Goal: Task Accomplishment & Management: Use online tool/utility

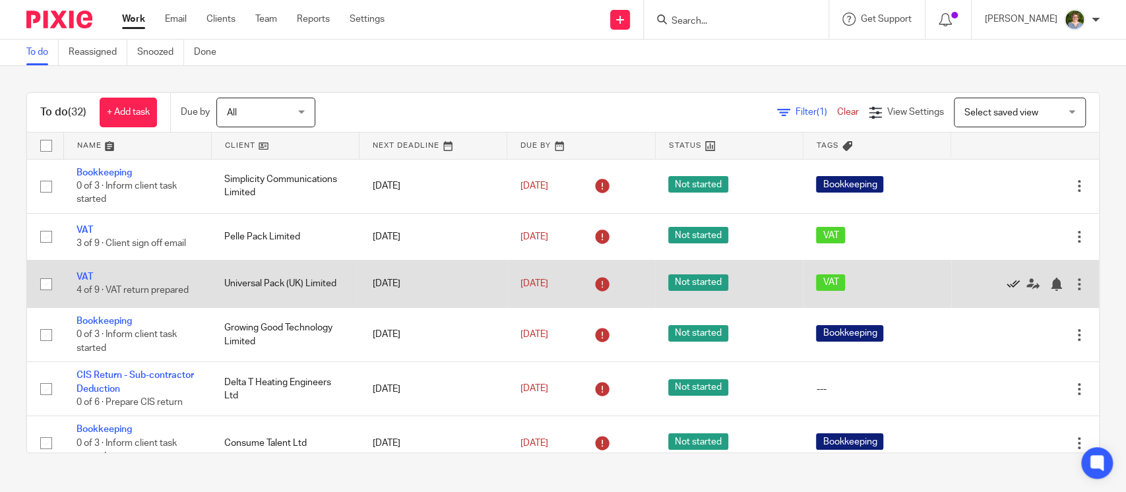
click at [1006, 279] on icon at bounding box center [1012, 284] width 13 height 13
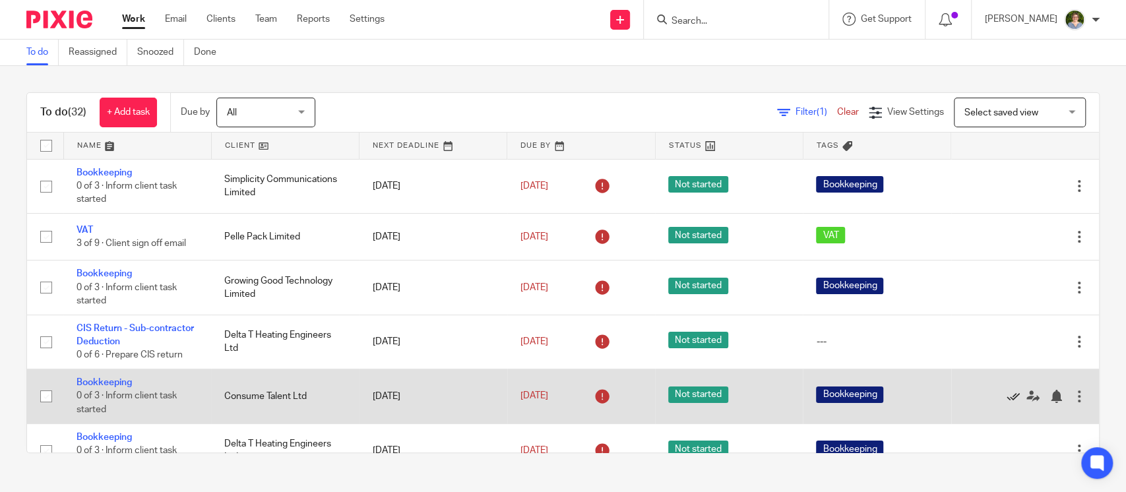
click at [1006, 396] on icon at bounding box center [1012, 396] width 13 height 13
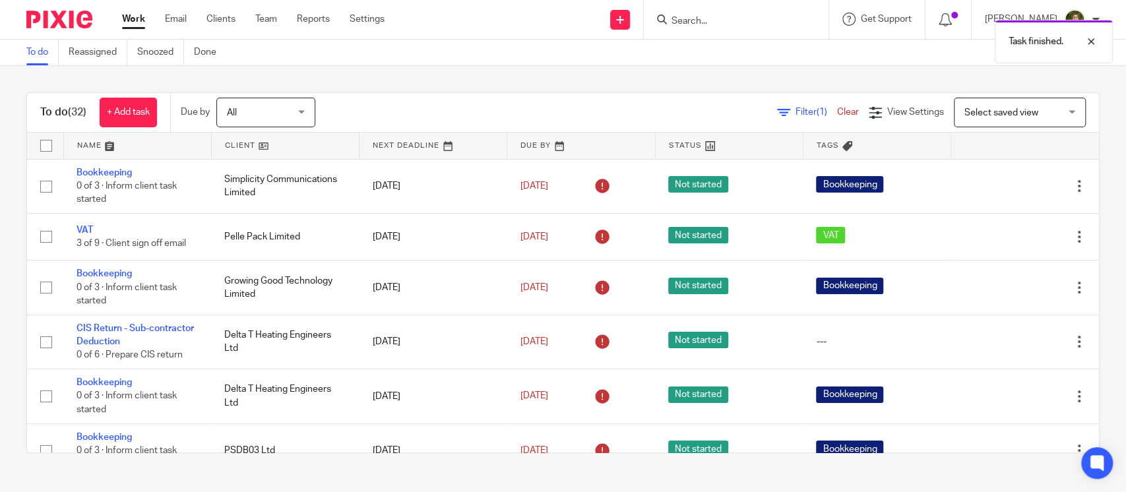
click at [1006, 396] on icon at bounding box center [1012, 396] width 13 height 13
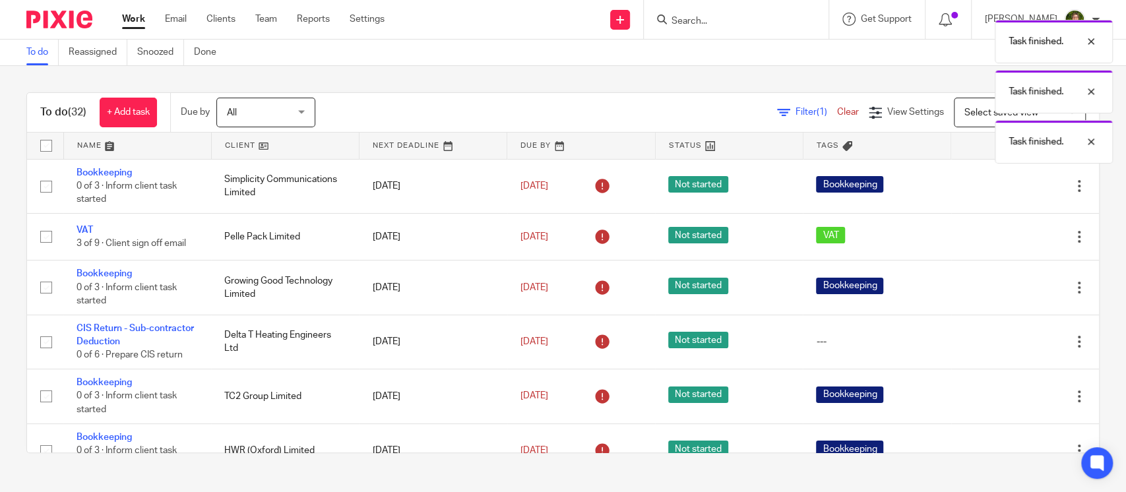
click at [1006, 396] on icon at bounding box center [1012, 396] width 13 height 13
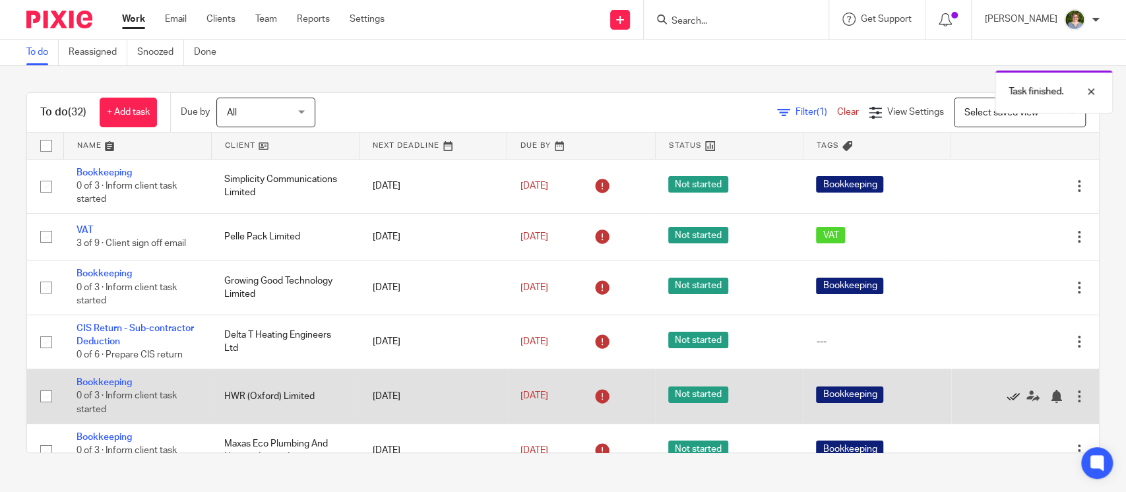
click at [1006, 396] on icon at bounding box center [1012, 396] width 13 height 13
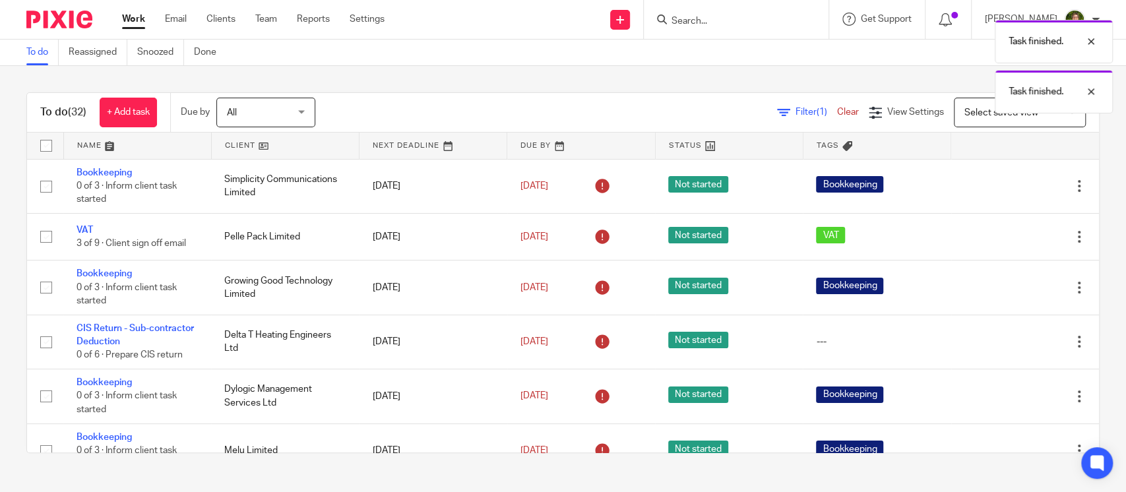
click at [1006, 396] on icon at bounding box center [1012, 396] width 13 height 13
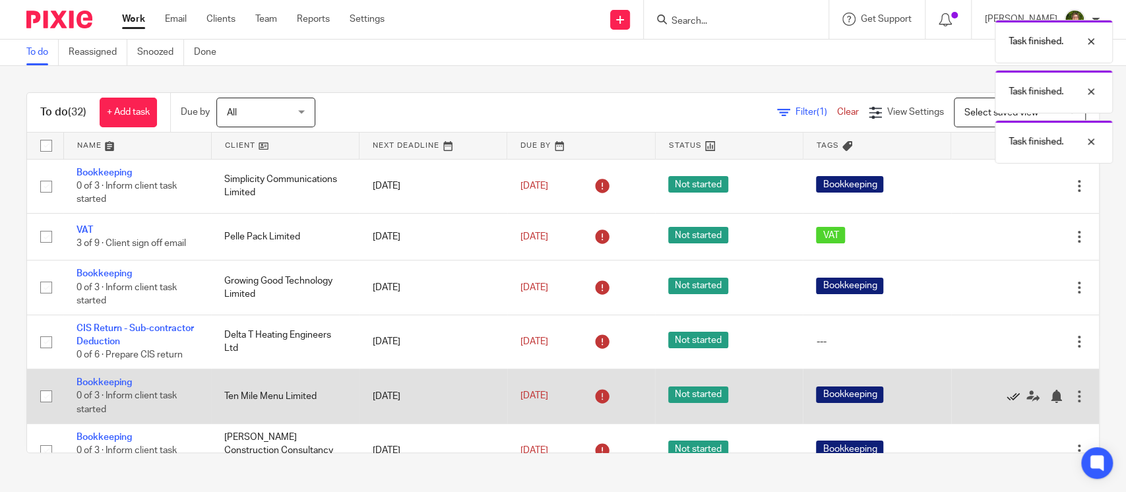
click at [1006, 394] on icon at bounding box center [1012, 396] width 13 height 13
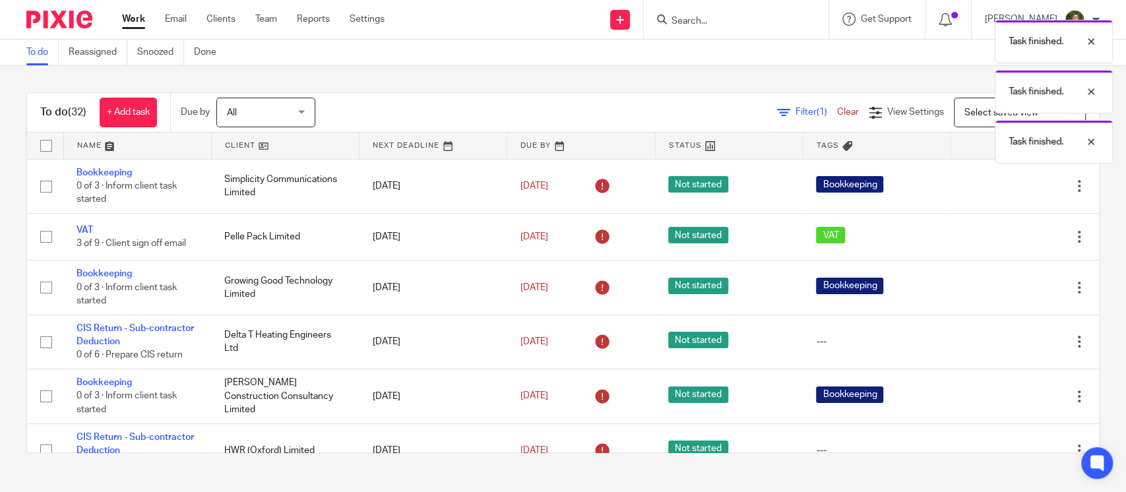
click at [1006, 394] on icon at bounding box center [1012, 396] width 13 height 13
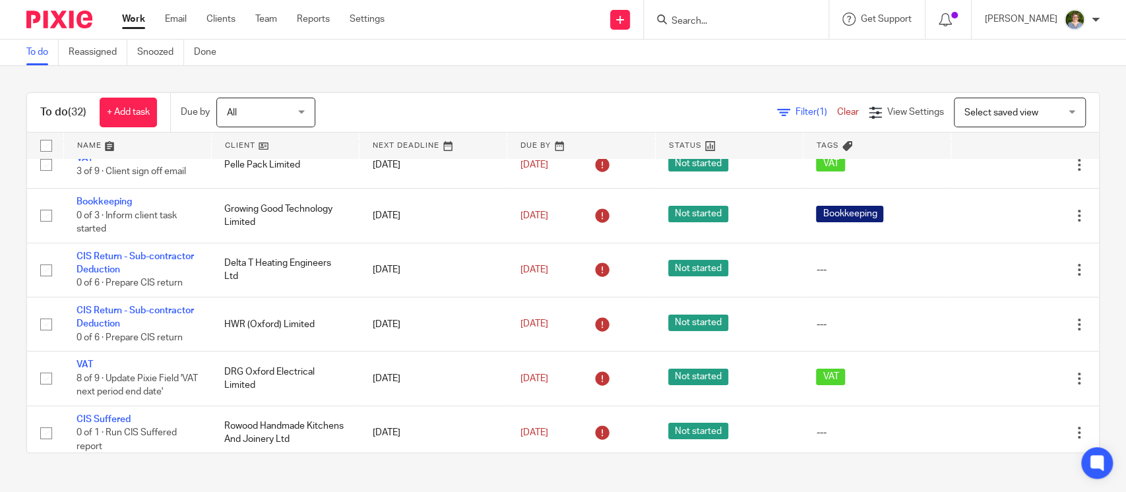
scroll to position [88, 0]
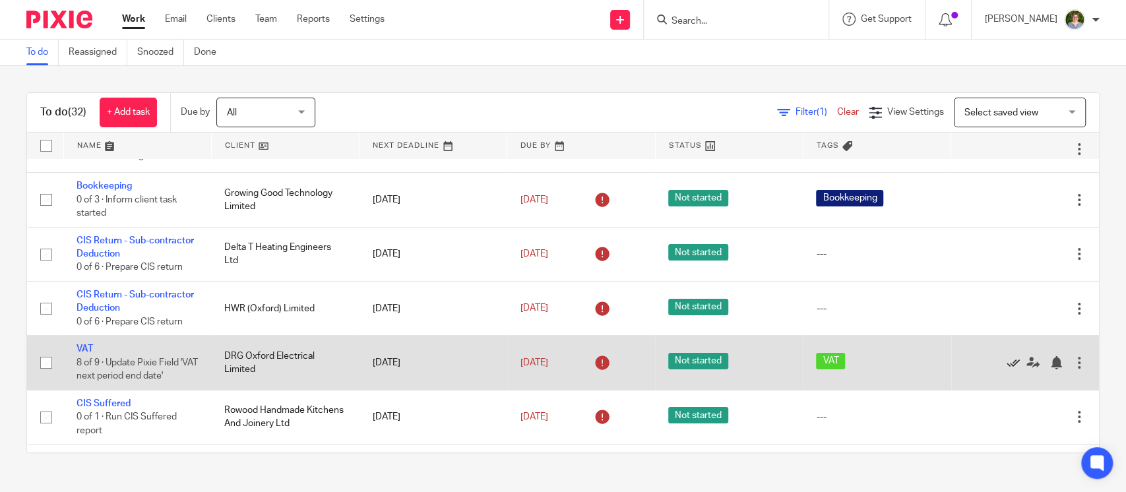
click at [1006, 363] on icon at bounding box center [1012, 362] width 13 height 13
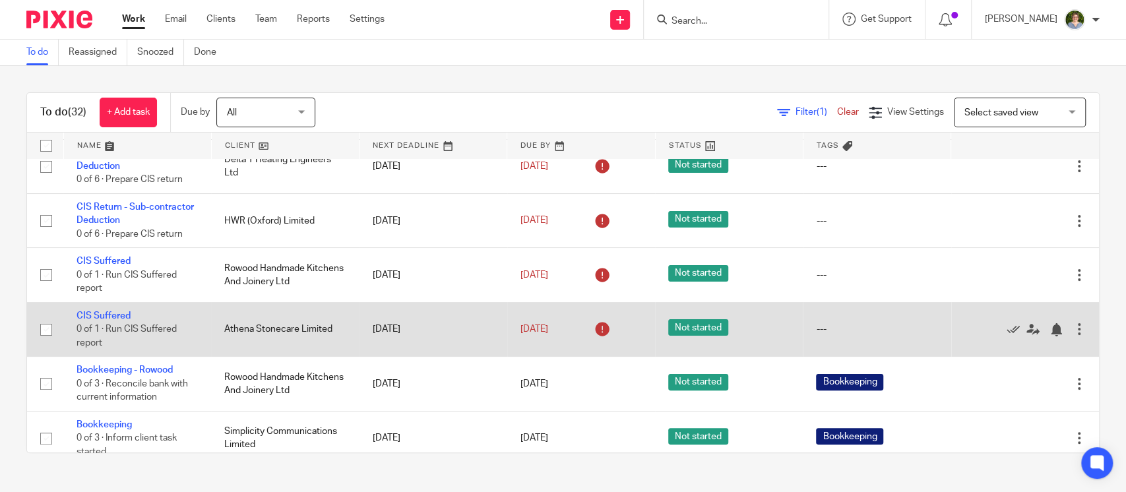
scroll to position [264, 0]
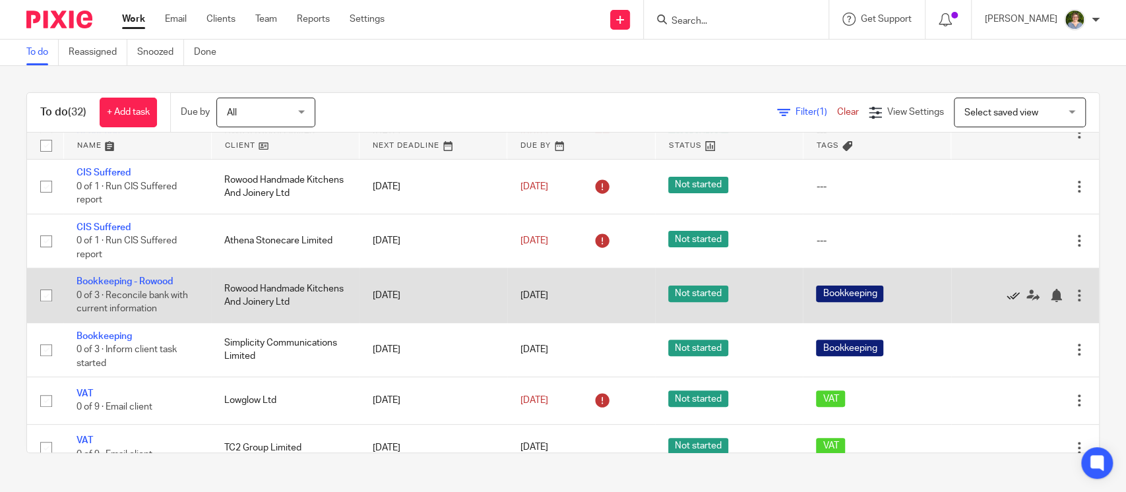
click at [1006, 294] on icon at bounding box center [1012, 295] width 13 height 13
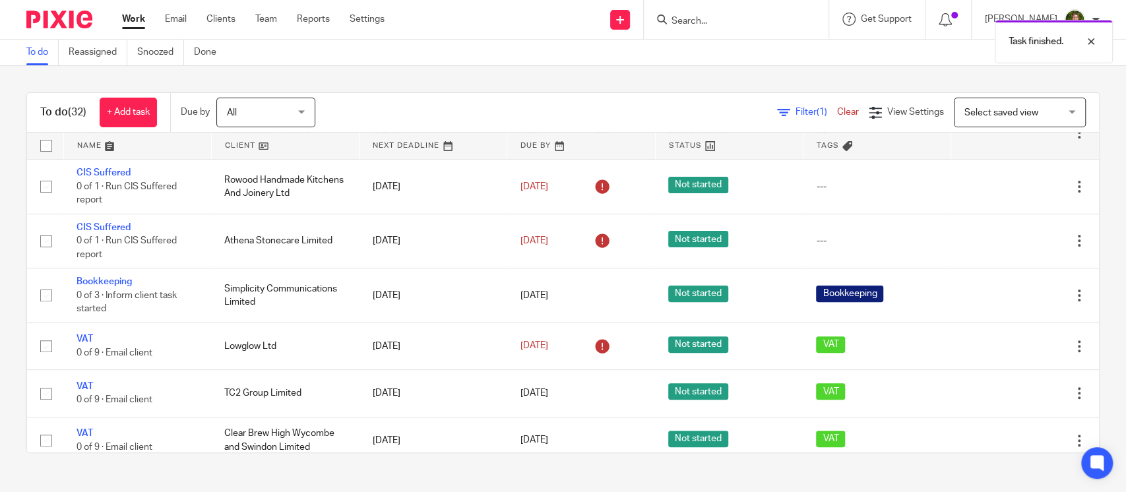
click at [1006, 294] on icon at bounding box center [1012, 295] width 13 height 13
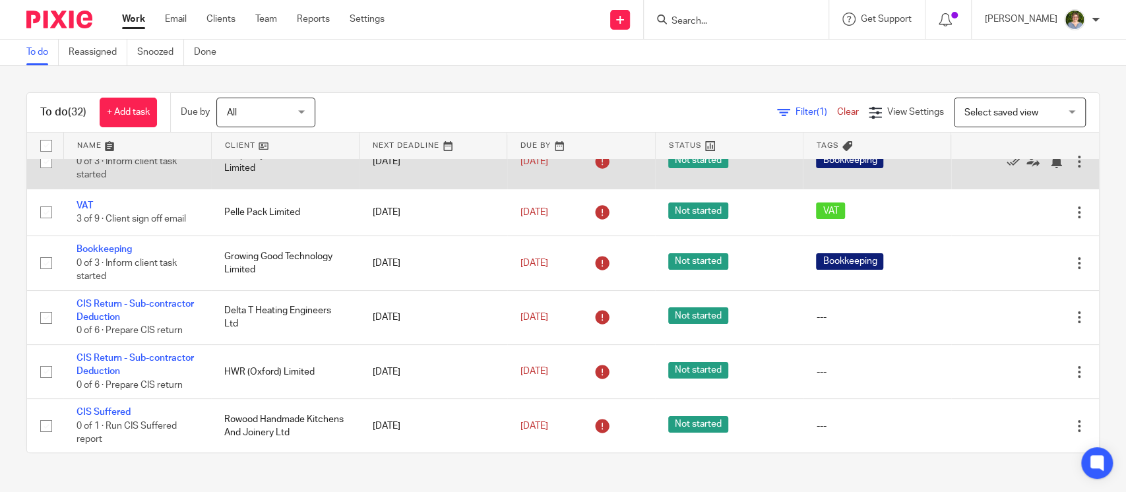
scroll to position [0, 0]
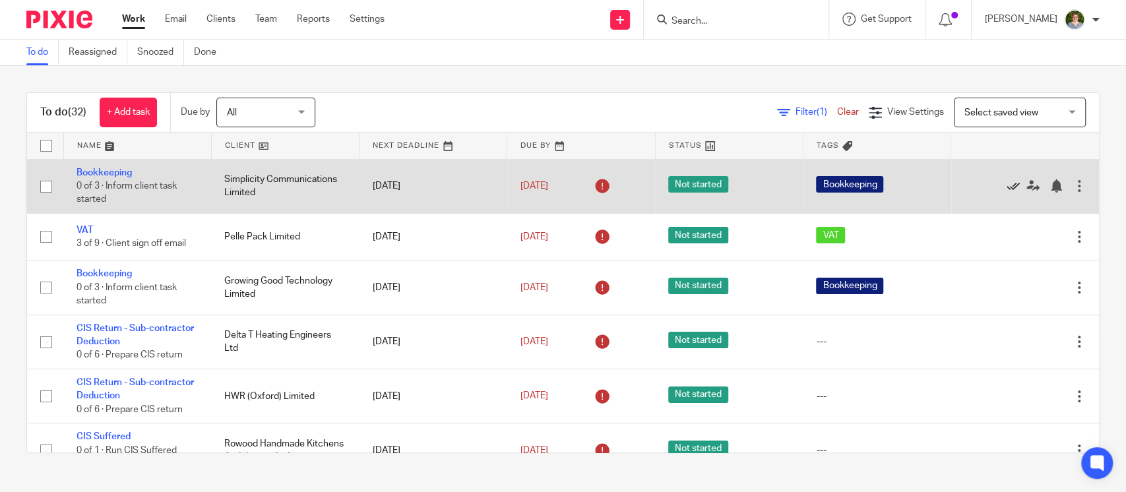
click at [1006, 183] on icon at bounding box center [1012, 185] width 13 height 13
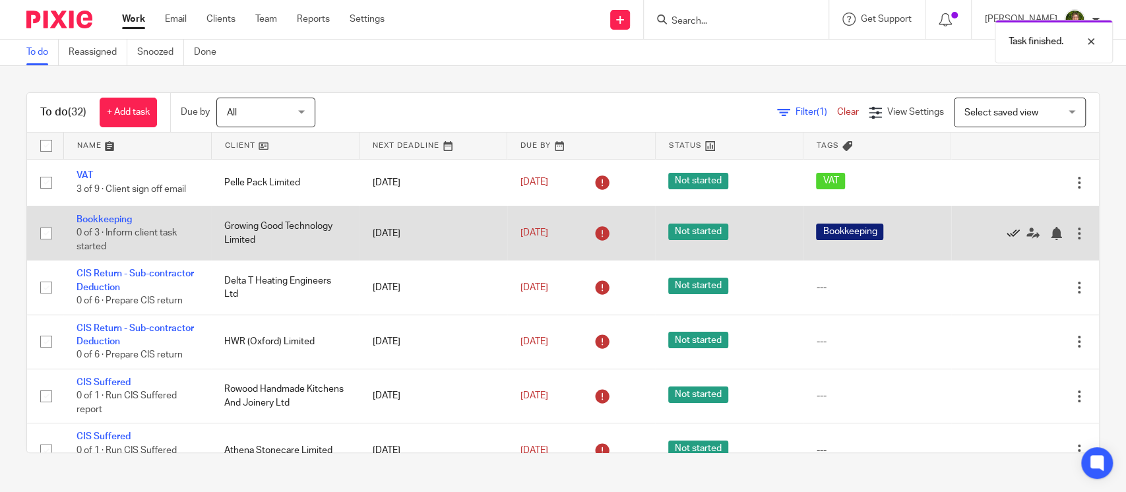
click at [1006, 233] on icon at bounding box center [1012, 233] width 13 height 13
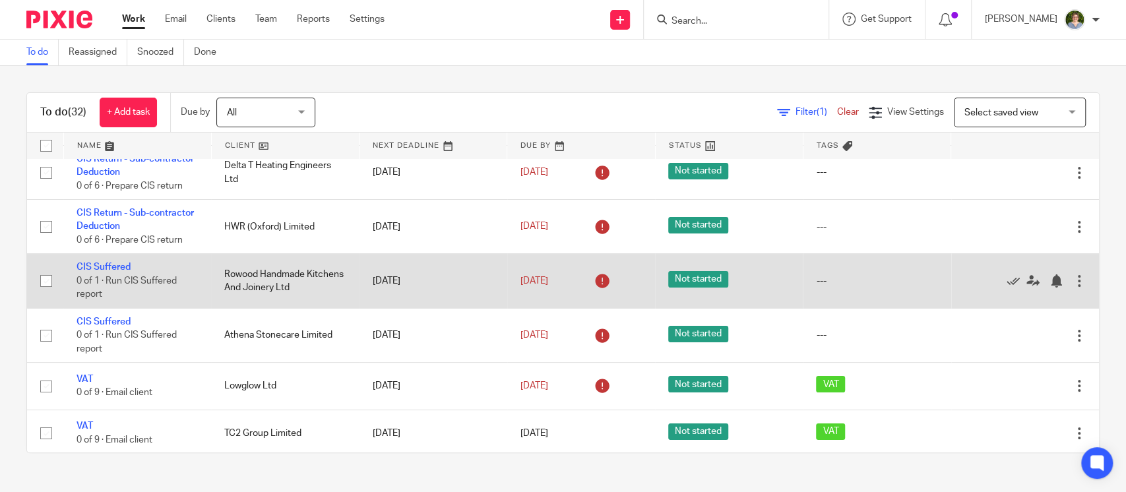
scroll to position [88, 0]
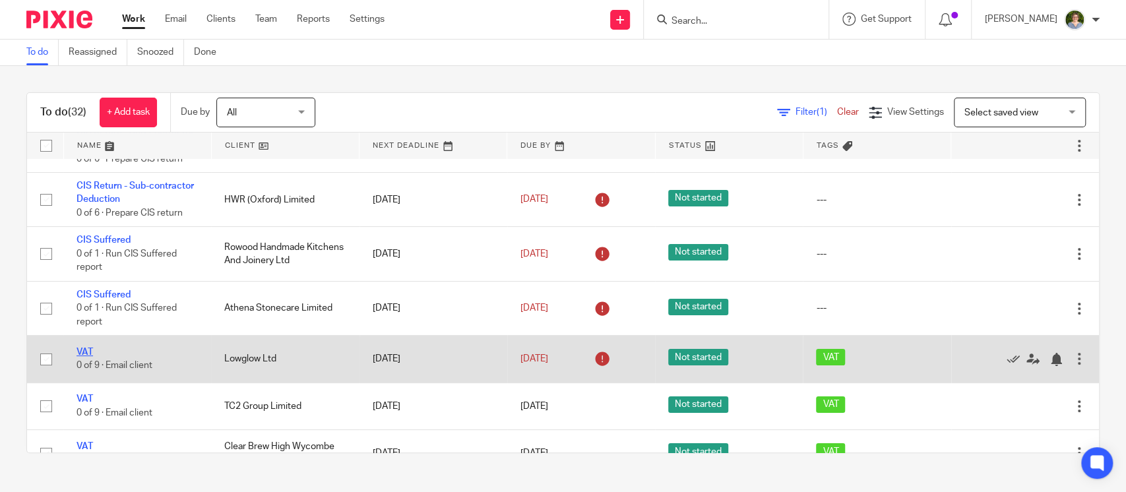
click at [82, 351] on link "VAT" at bounding box center [84, 351] width 16 height 9
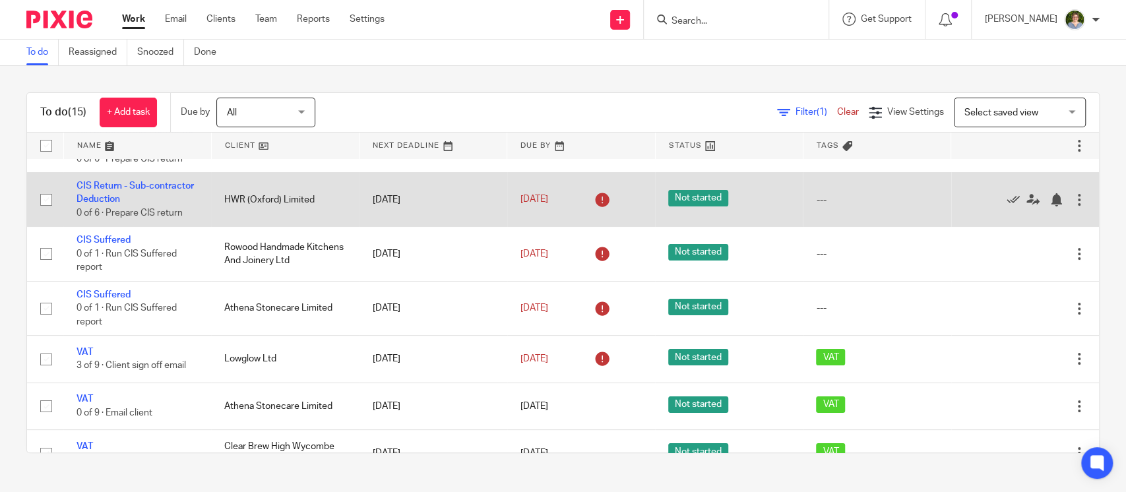
scroll to position [175, 0]
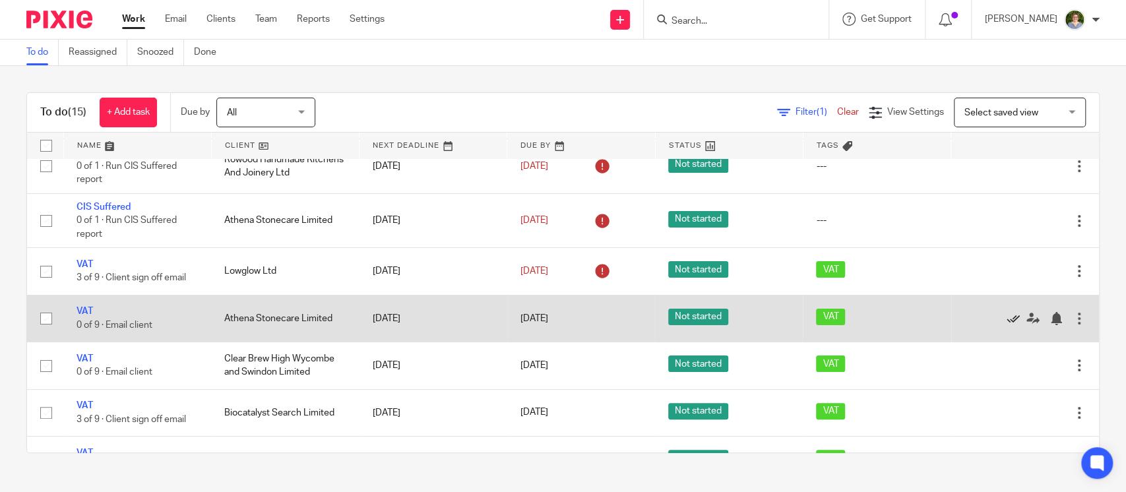
click at [1006, 316] on icon at bounding box center [1012, 318] width 13 height 13
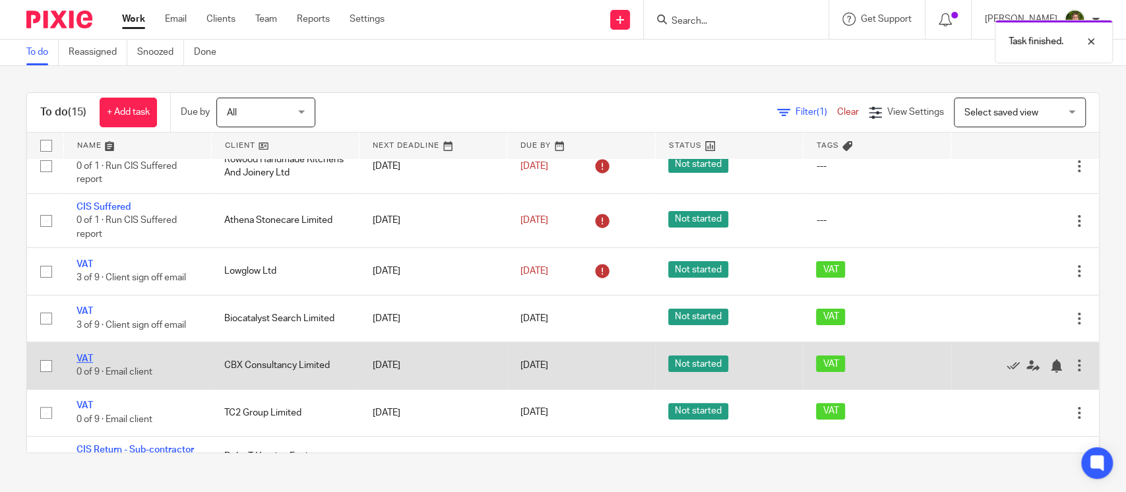
click at [92, 356] on link "VAT" at bounding box center [84, 358] width 16 height 9
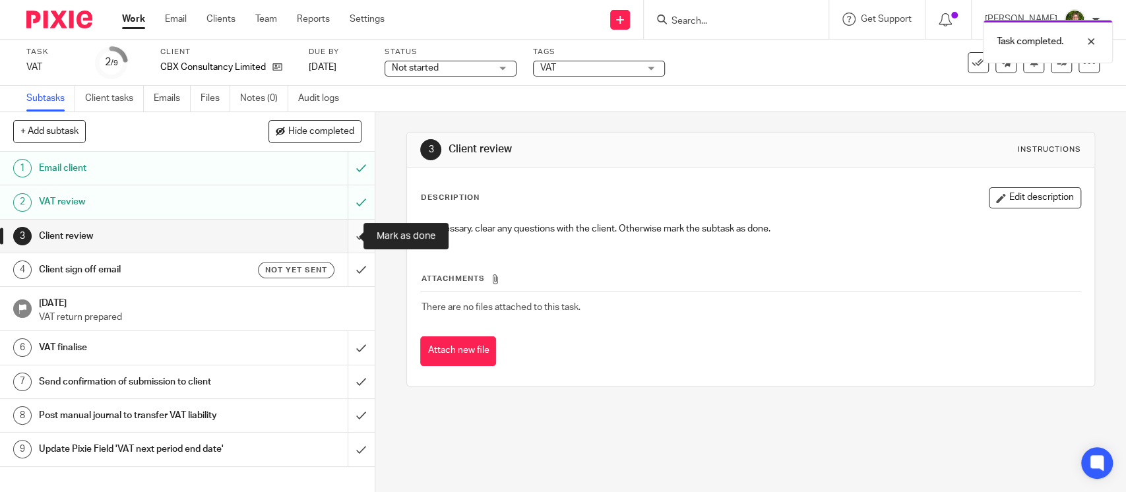
click at [346, 239] on input "submit" at bounding box center [187, 236] width 375 height 33
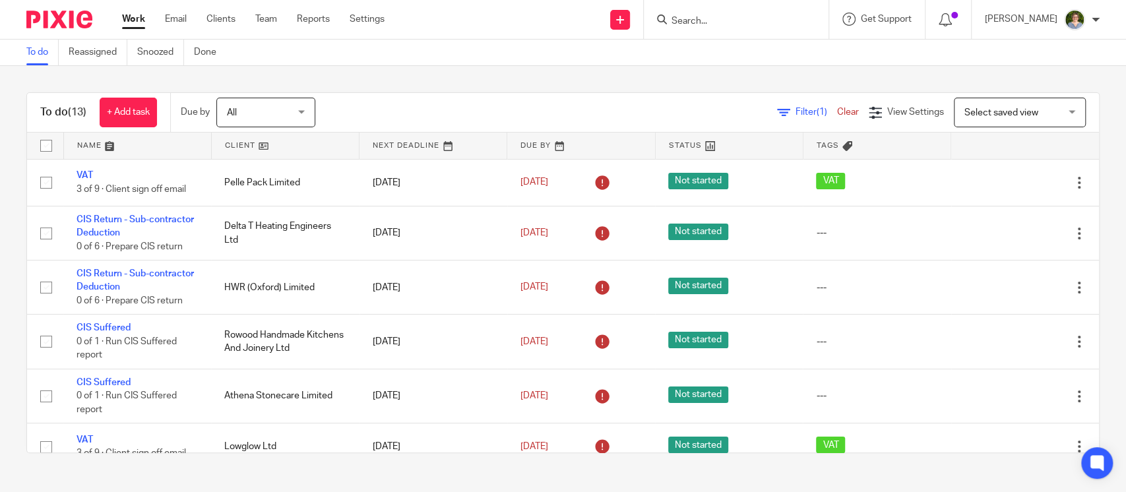
scroll to position [264, 0]
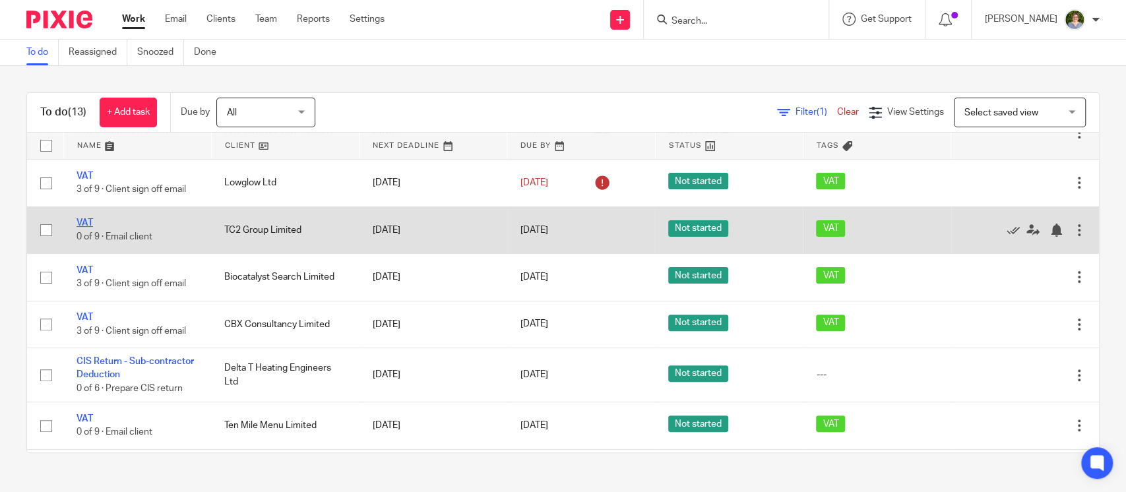
click at [86, 221] on link "VAT" at bounding box center [84, 222] width 16 height 9
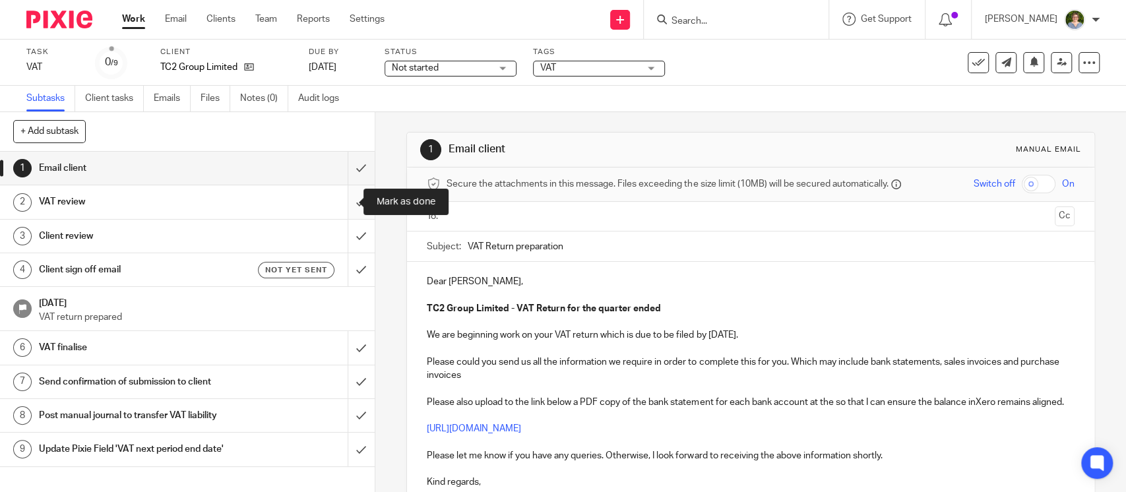
click at [342, 202] on input "submit" at bounding box center [187, 201] width 375 height 33
